Goal: Find contact information: Find contact information

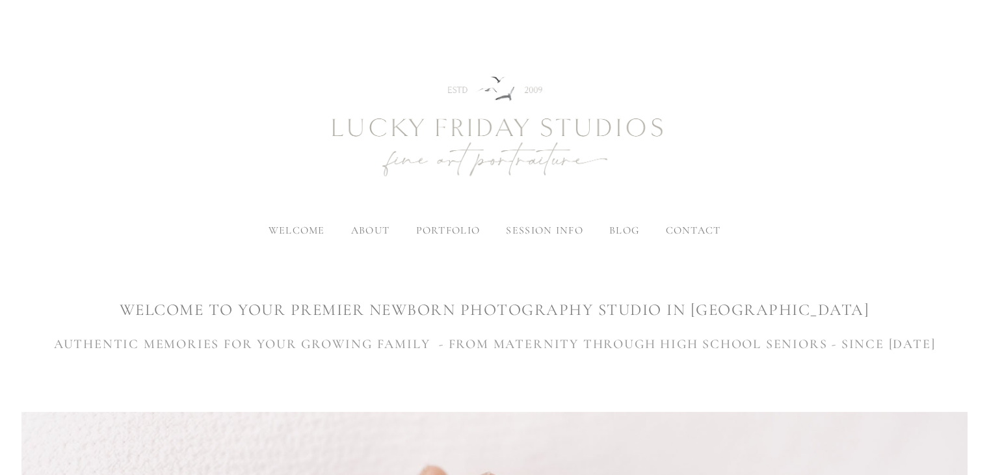
click at [679, 226] on span "contact" at bounding box center [692, 230] width 55 height 13
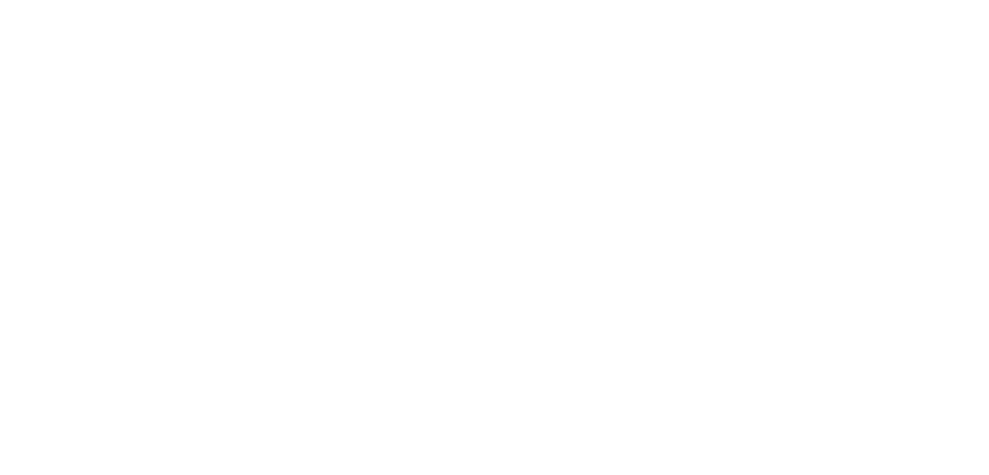
scroll to position [1509, 0]
click at [869, 326] on div at bounding box center [493, 343] width 967 height 34
